Goal: Find specific page/section: Find specific page/section

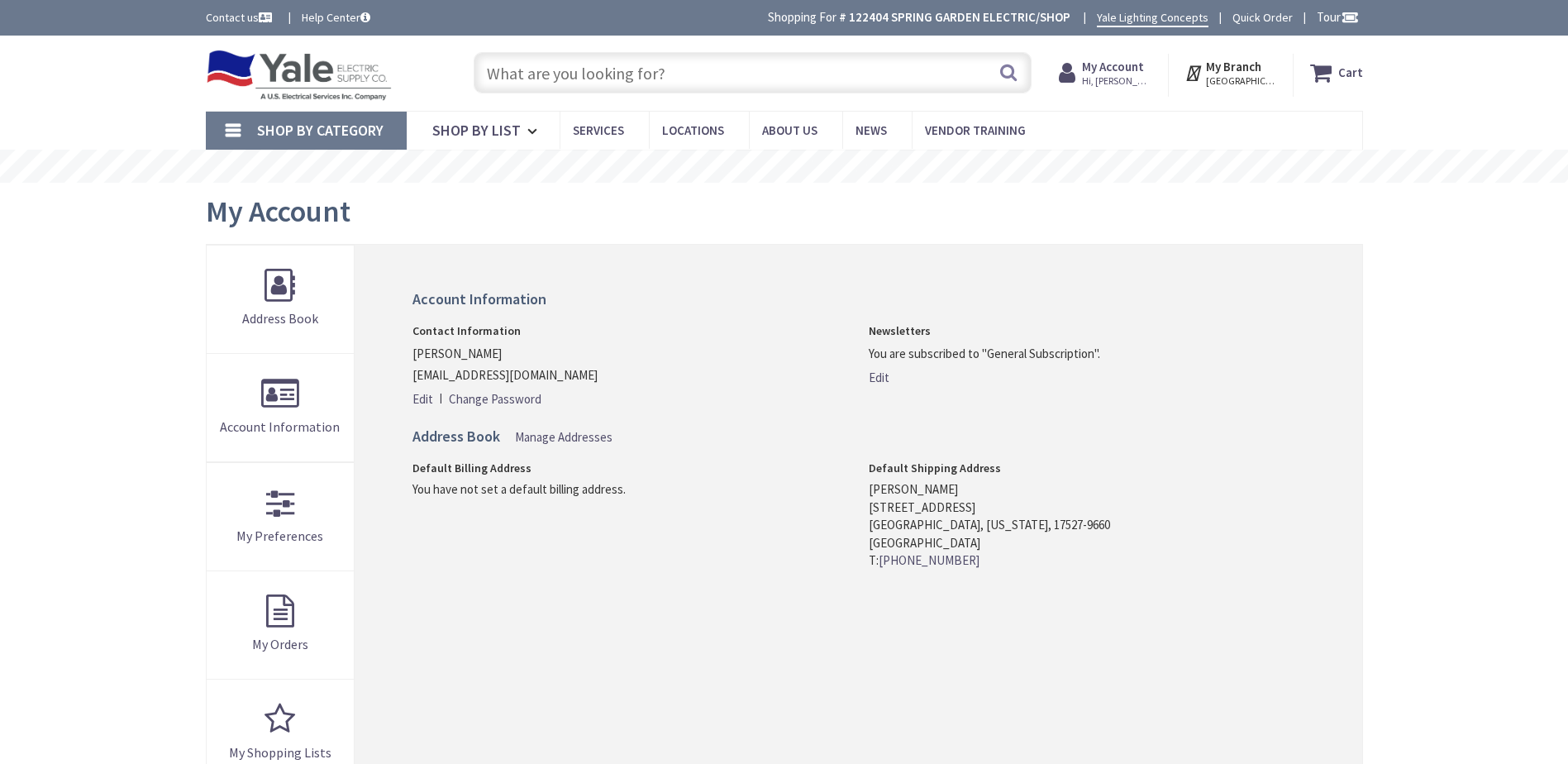
click at [576, 72] on input "text" at bounding box center [753, 72] width 558 height 41
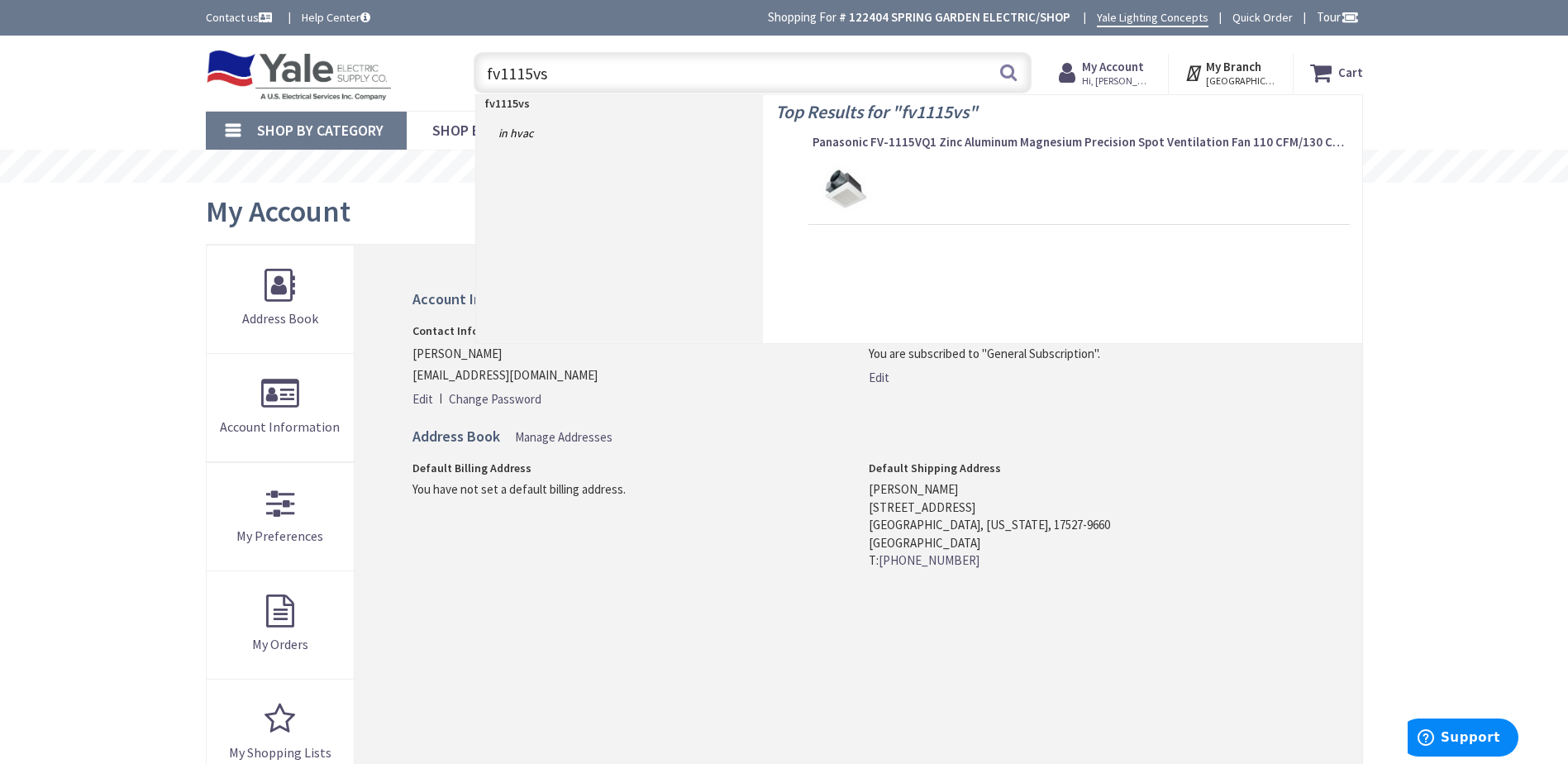
type input "fv1115vs1"
